Goal: Task Accomplishment & Management: Manage account settings

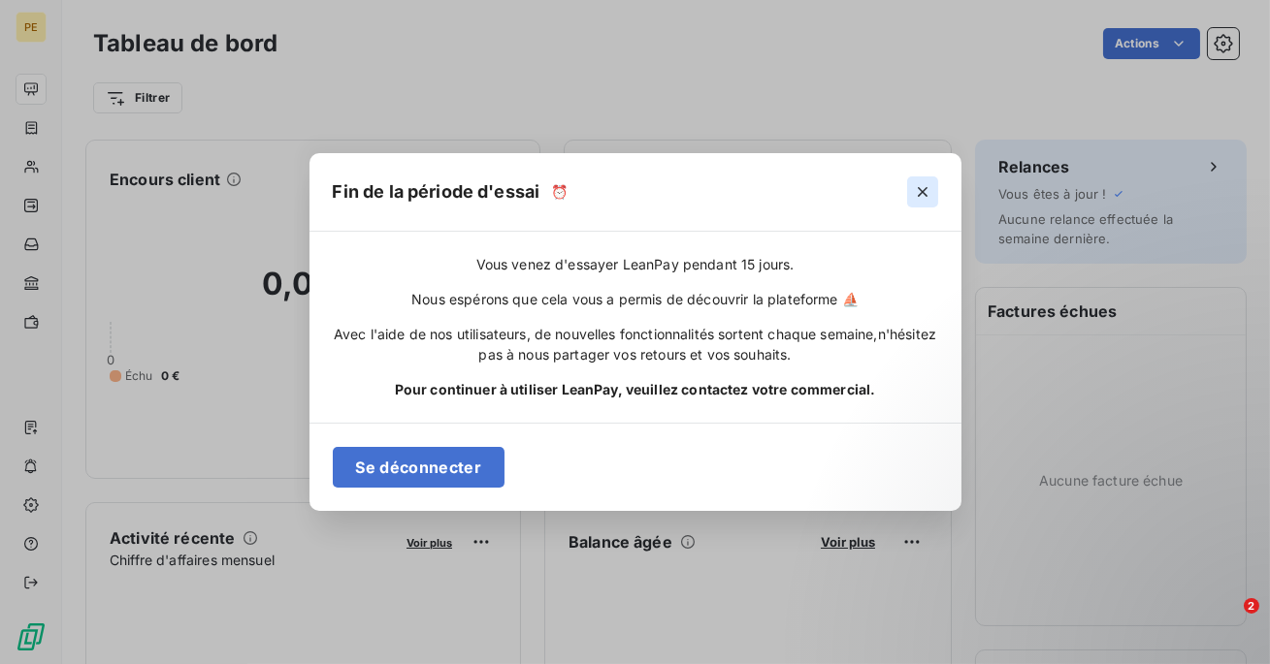
click at [921, 191] on icon "button" at bounding box center [922, 193] width 10 height 10
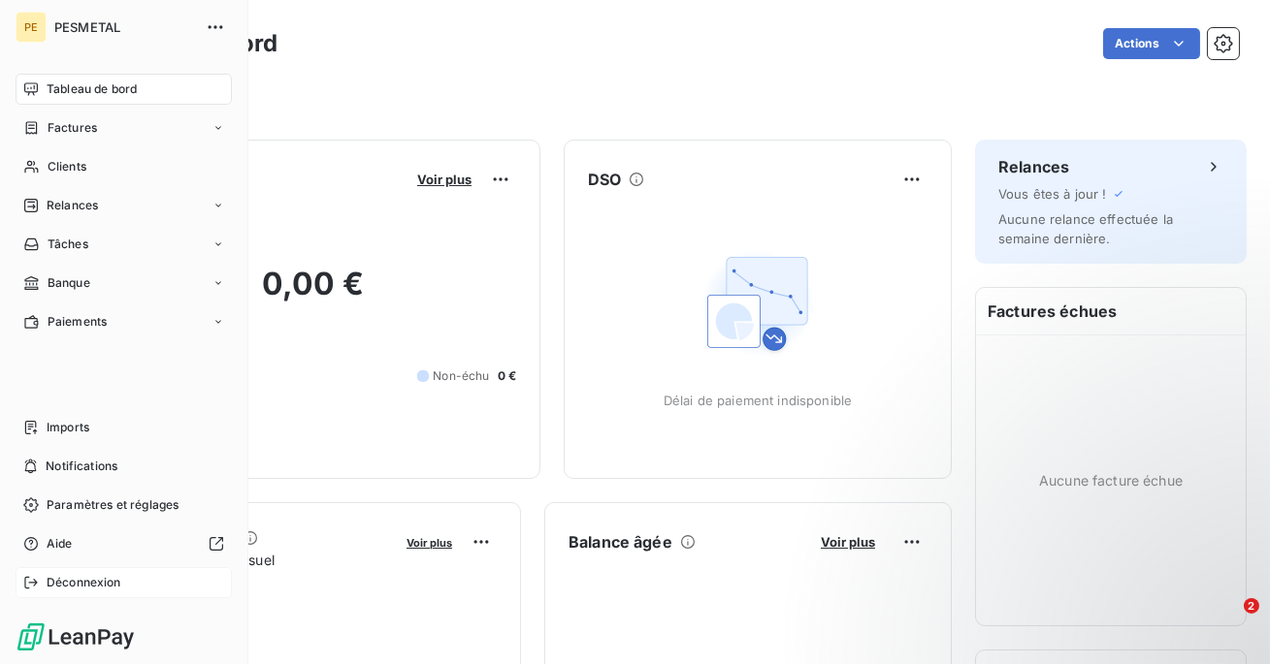
click at [74, 575] on span "Déconnexion" at bounding box center [84, 582] width 75 height 17
